Goal: Transaction & Acquisition: Download file/media

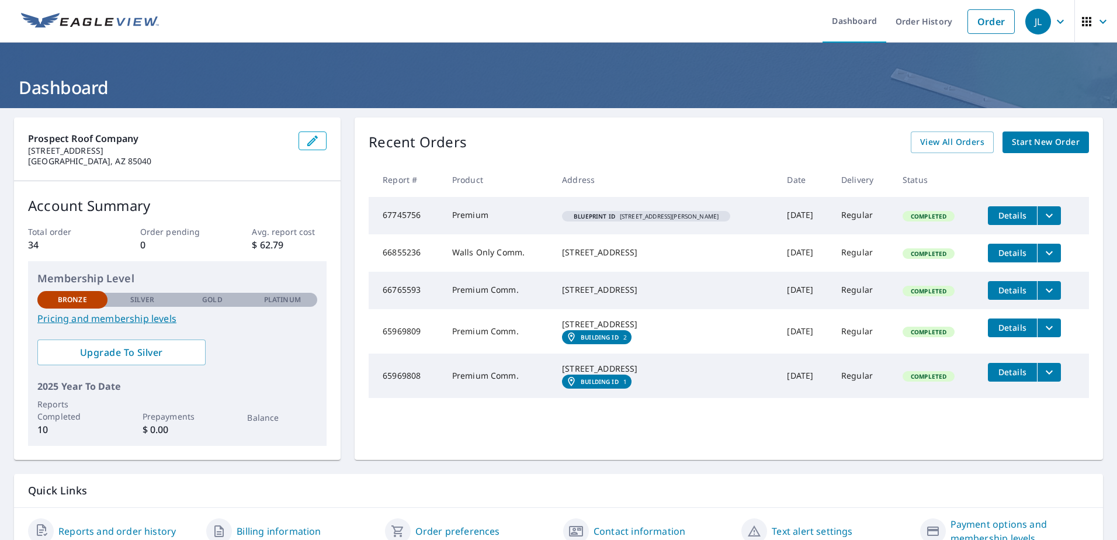
click at [1021, 216] on span "Details" at bounding box center [1012, 215] width 35 height 11
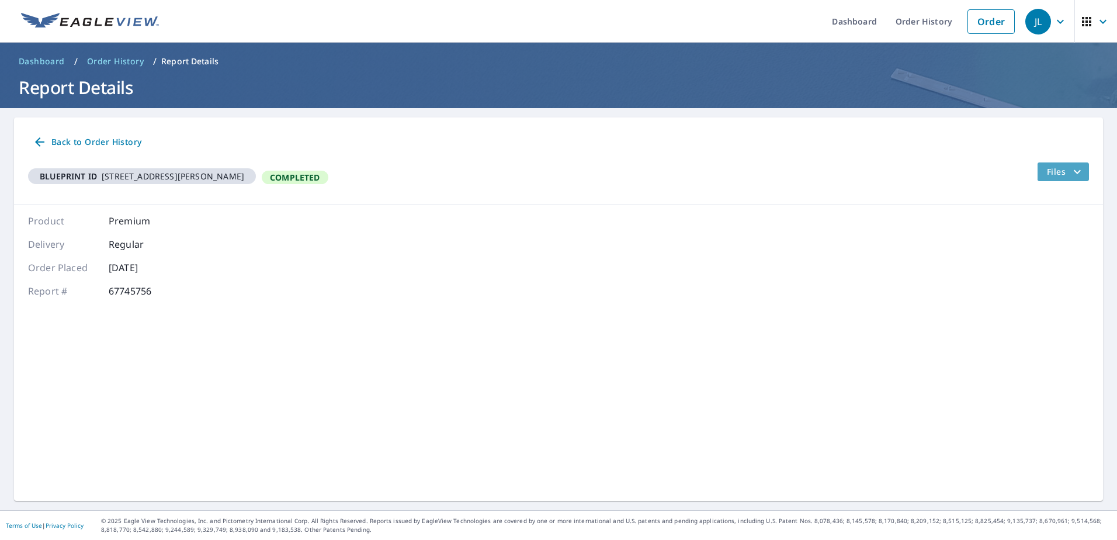
click at [1071, 172] on icon "filesDropdownBtn-67745756" at bounding box center [1078, 172] width 14 height 14
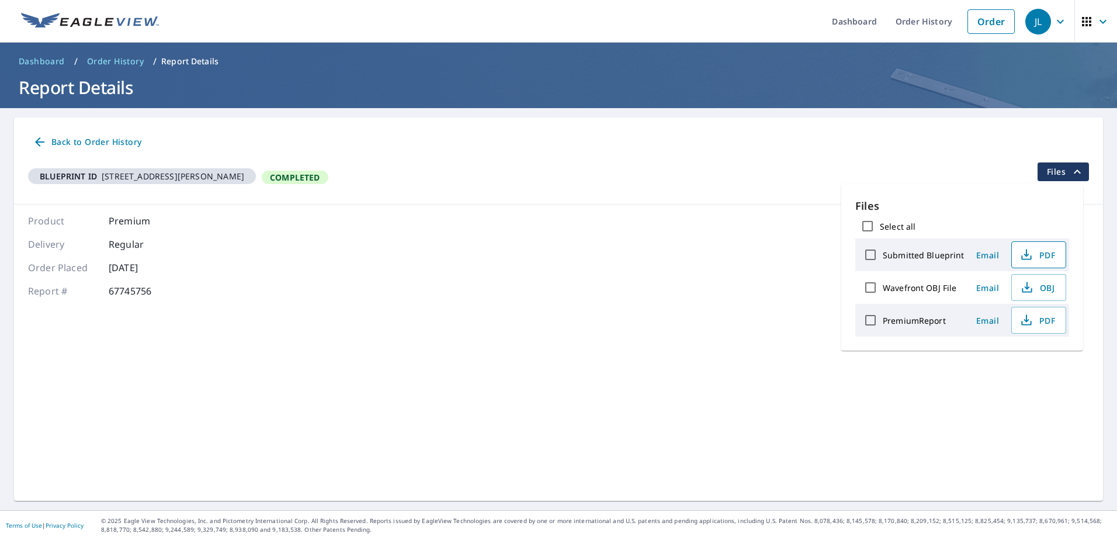
click at [1036, 255] on span "PDF" at bounding box center [1037, 255] width 37 height 14
click at [687, 233] on div "Product Premium Delivery Regular Order Placed [DATE] Report # 67745756" at bounding box center [558, 256] width 1089 height 103
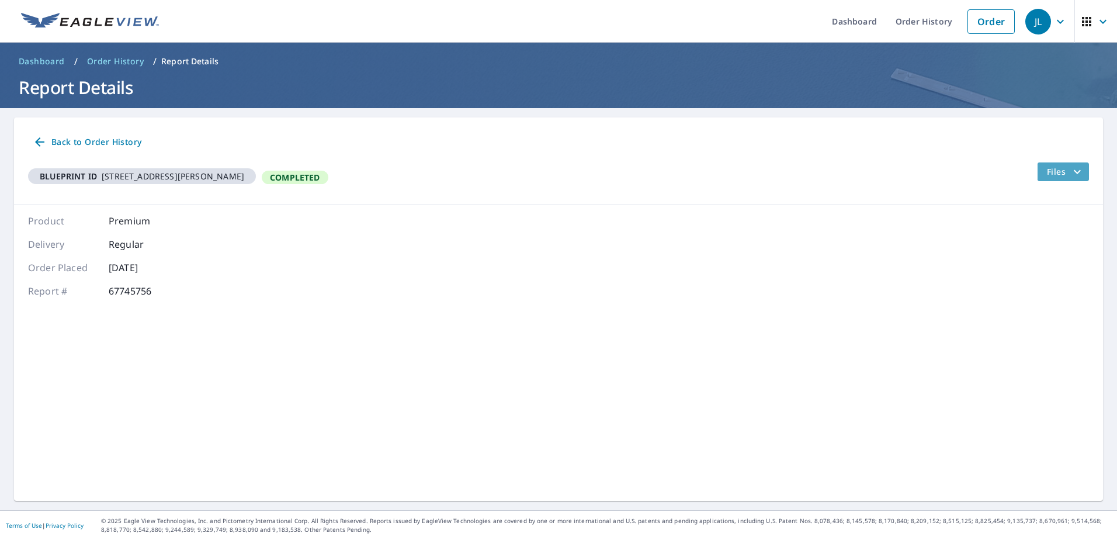
click at [1058, 168] on span "Files" at bounding box center [1065, 172] width 37 height 14
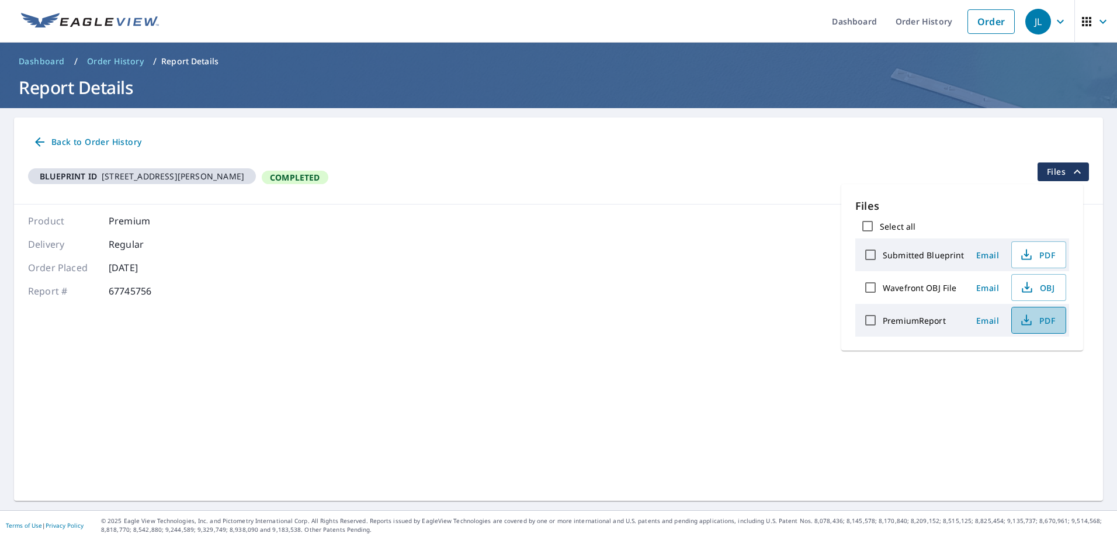
click at [1040, 327] on span "PDF" at bounding box center [1037, 320] width 37 height 14
click at [758, 141] on div "Back to Order History" at bounding box center [558, 142] width 1061 height 22
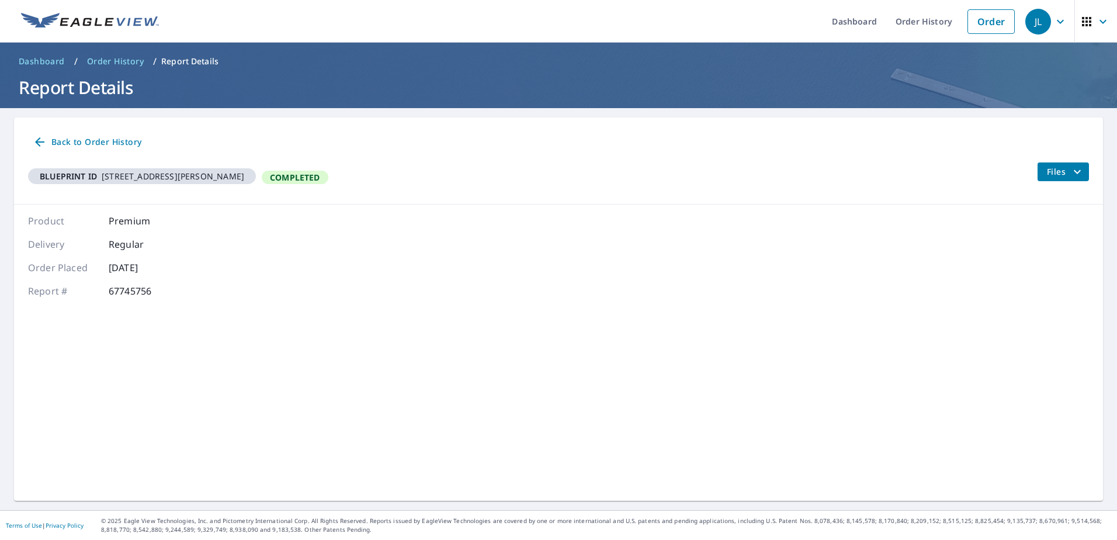
click at [1055, 157] on div "Back to Order History Blueprint ID [STREET_ADDRESS][PERSON_NAME] Completed Files" at bounding box center [558, 160] width 1089 height 87
click at [1056, 167] on span "Files" at bounding box center [1065, 172] width 37 height 14
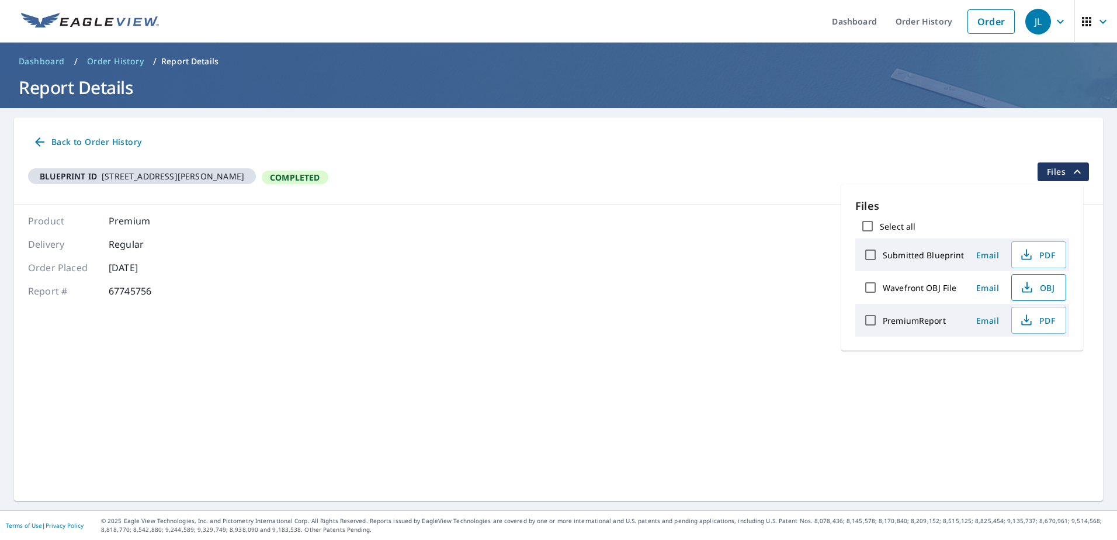
click at [1047, 285] on span "OBJ" at bounding box center [1037, 287] width 37 height 14
